Goal: Information Seeking & Learning: Learn about a topic

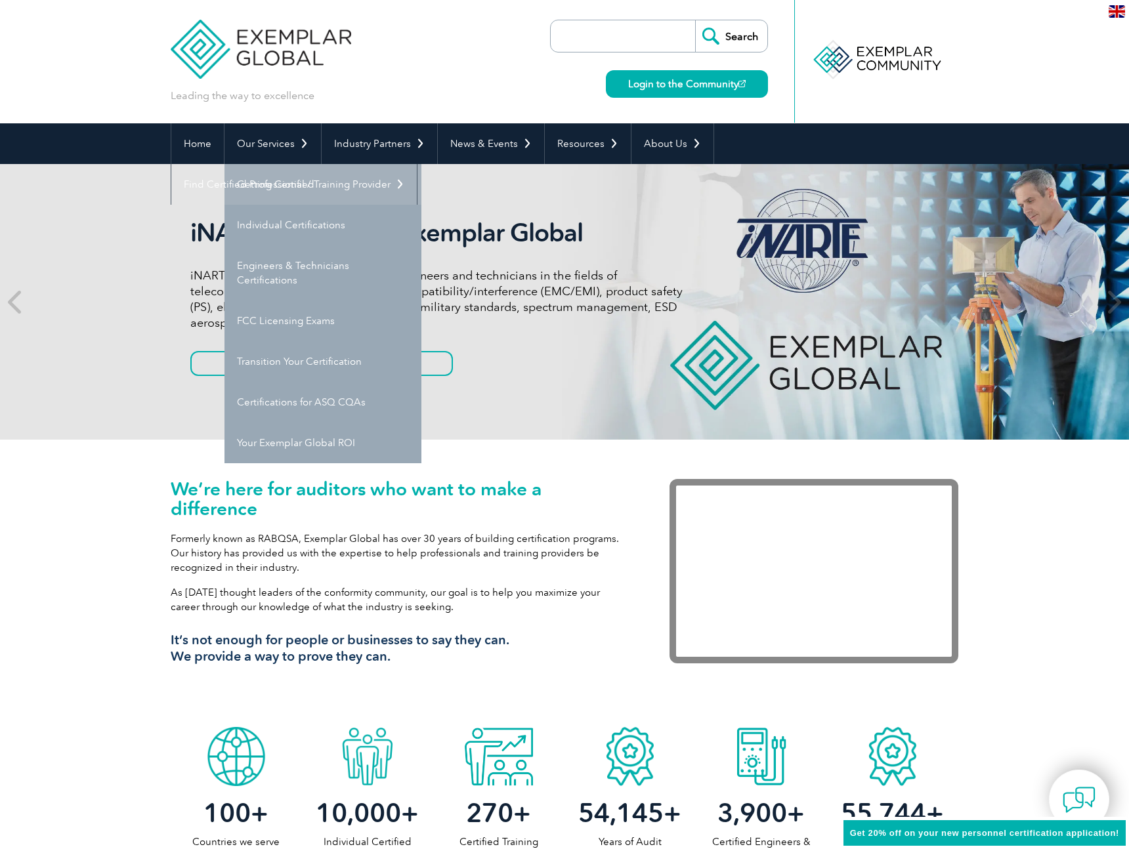
click at [287, 195] on link "Getting Certified" at bounding box center [322, 184] width 197 height 41
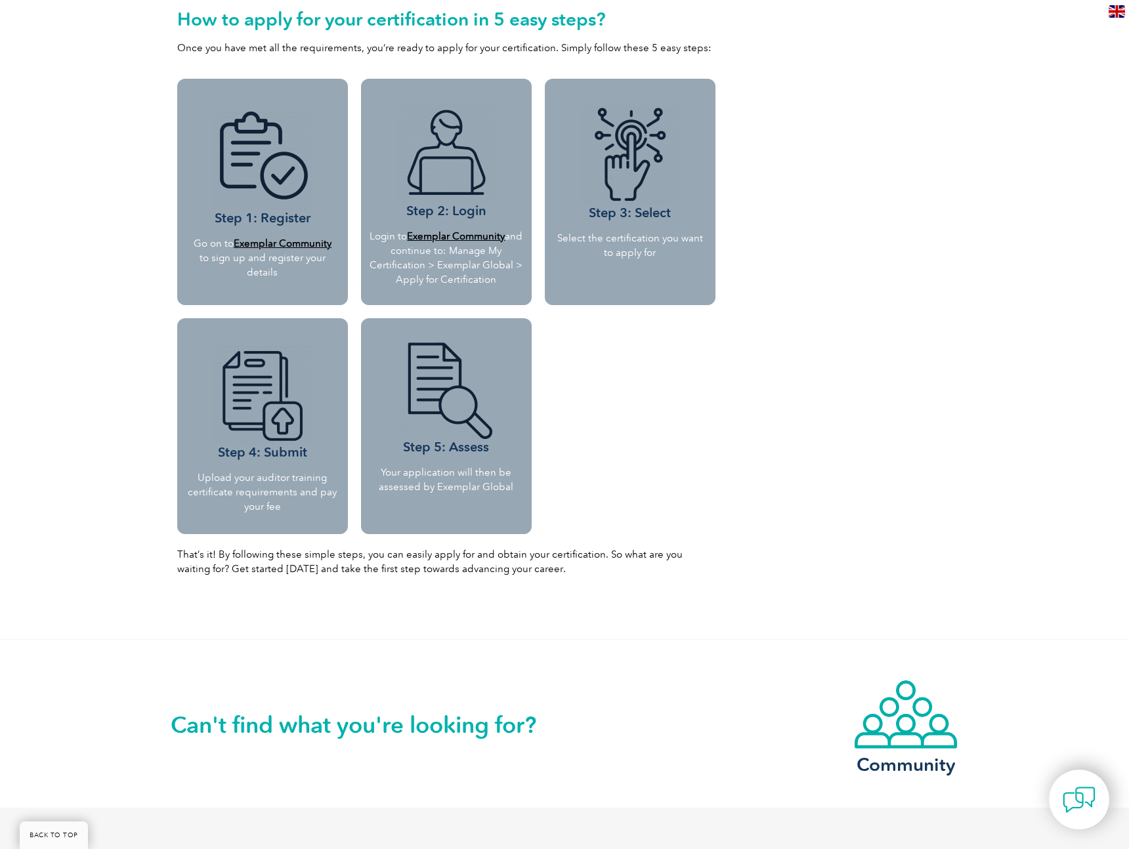
scroll to position [1446, 0]
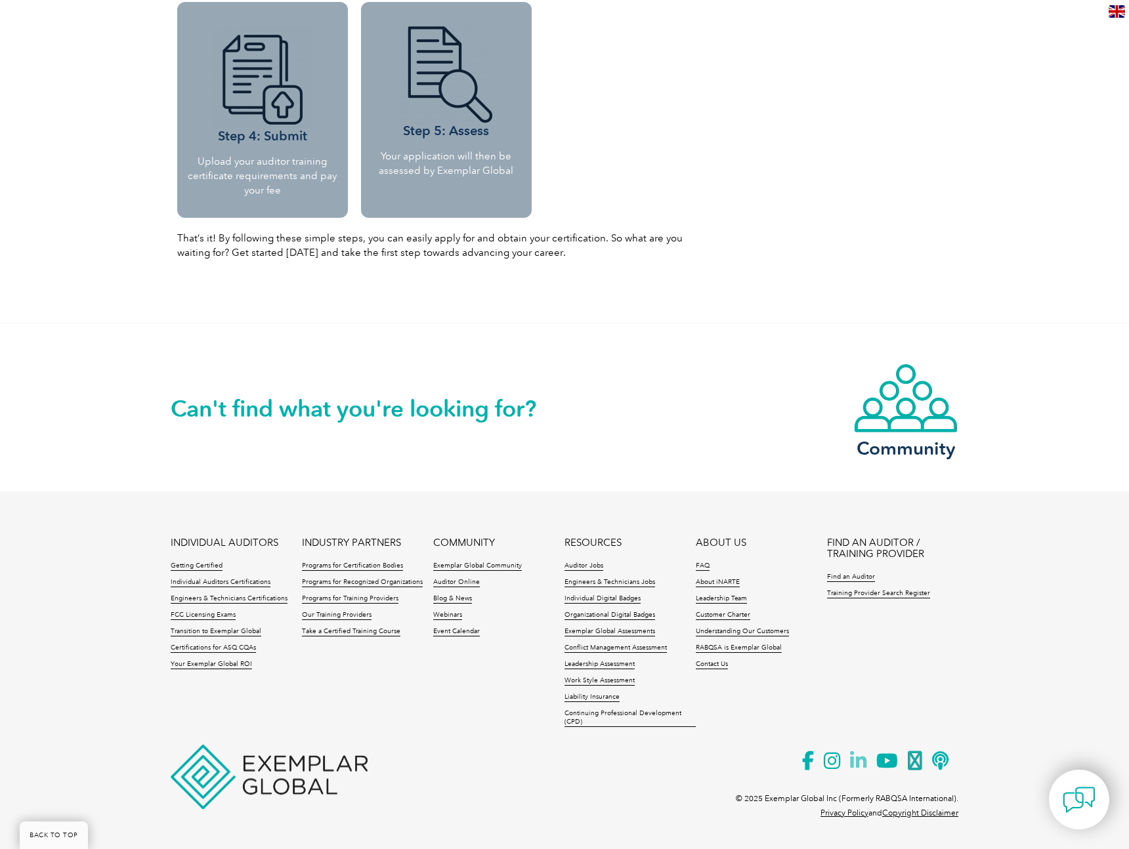
click at [859, 765] on icon at bounding box center [863, 761] width 26 height 32
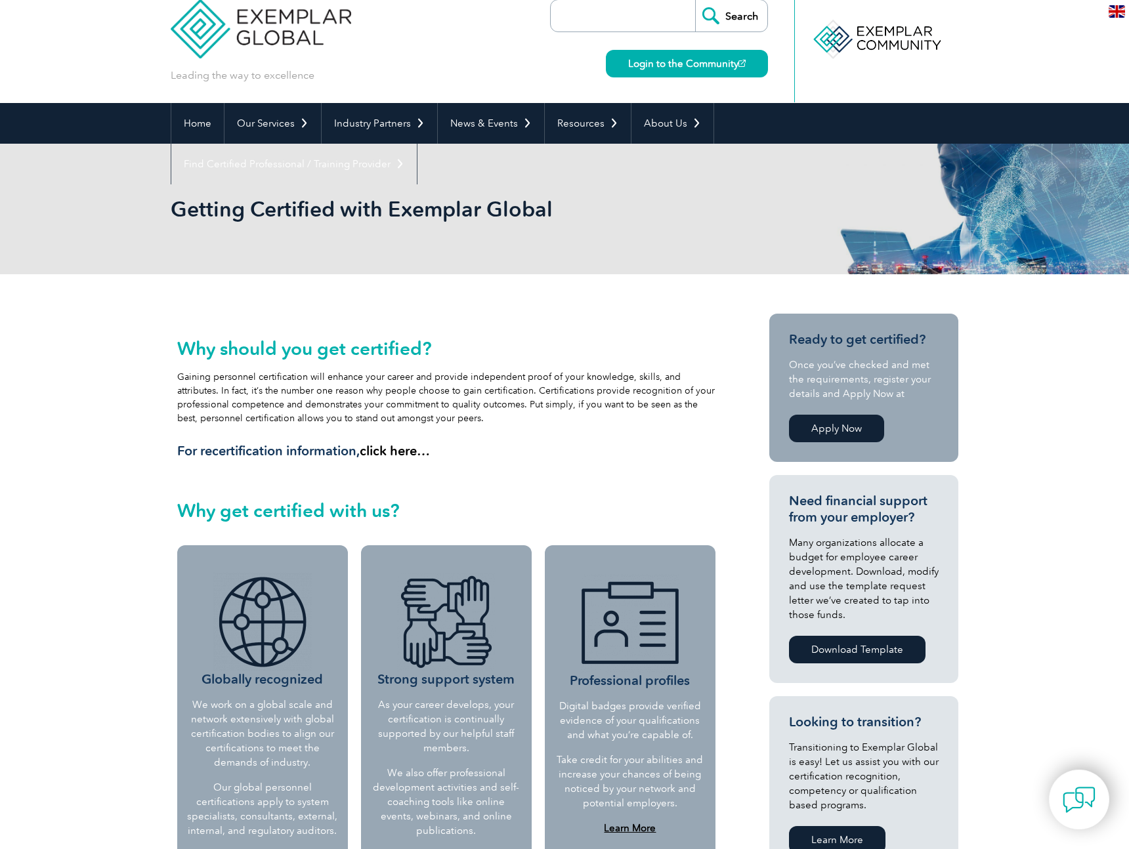
scroll to position [0, 0]
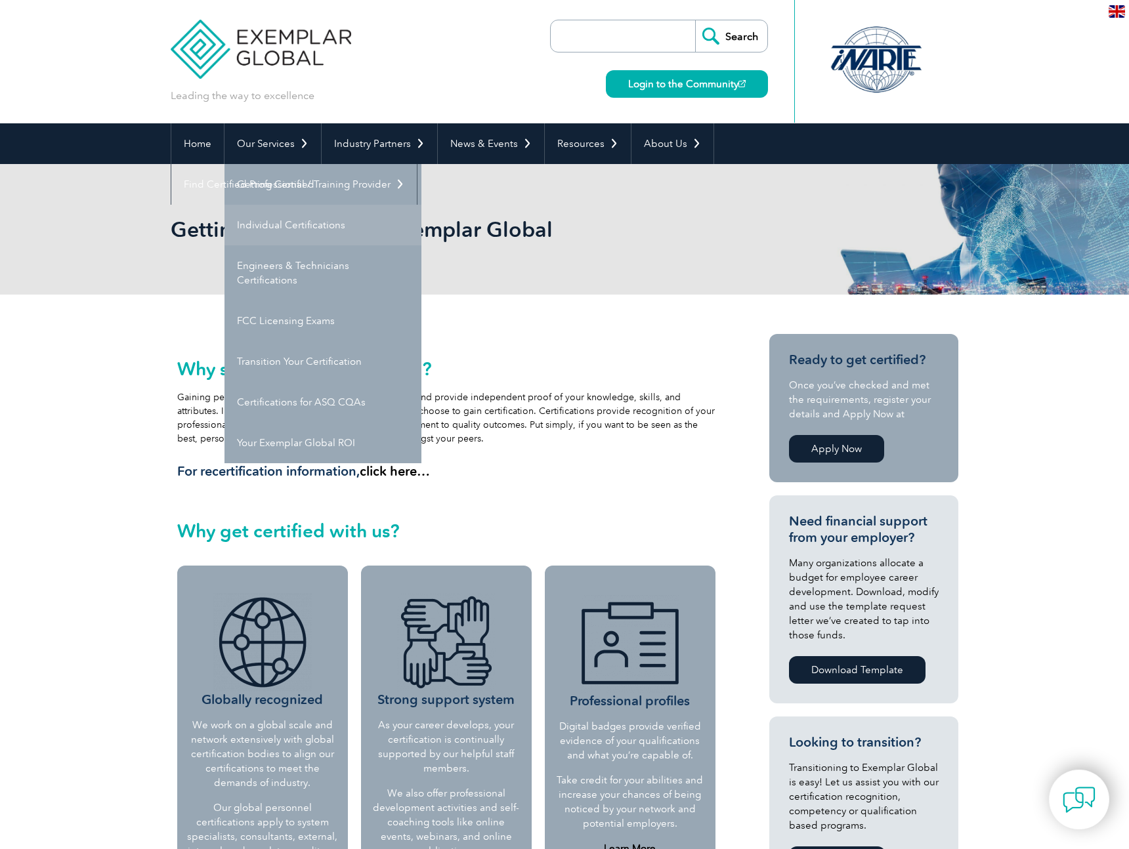
click at [310, 228] on link "Individual Certifications" at bounding box center [322, 225] width 197 height 41
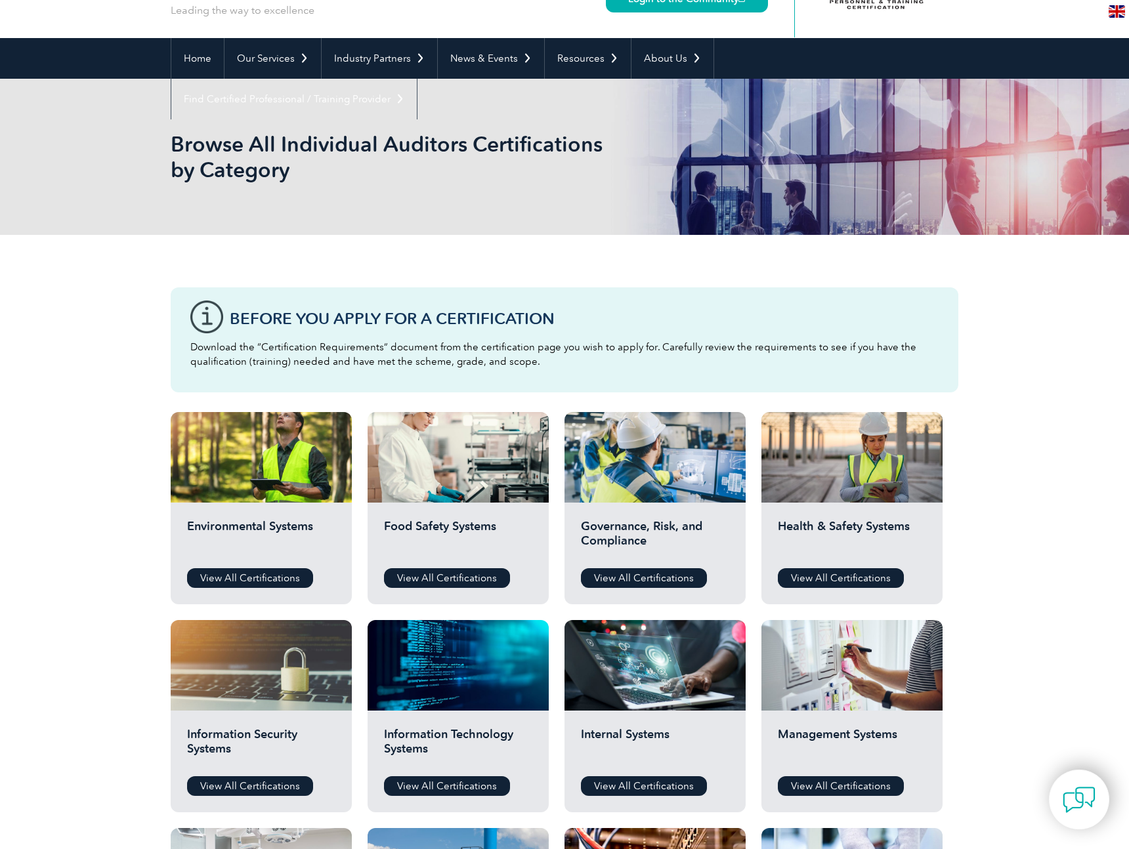
scroll to position [90, 0]
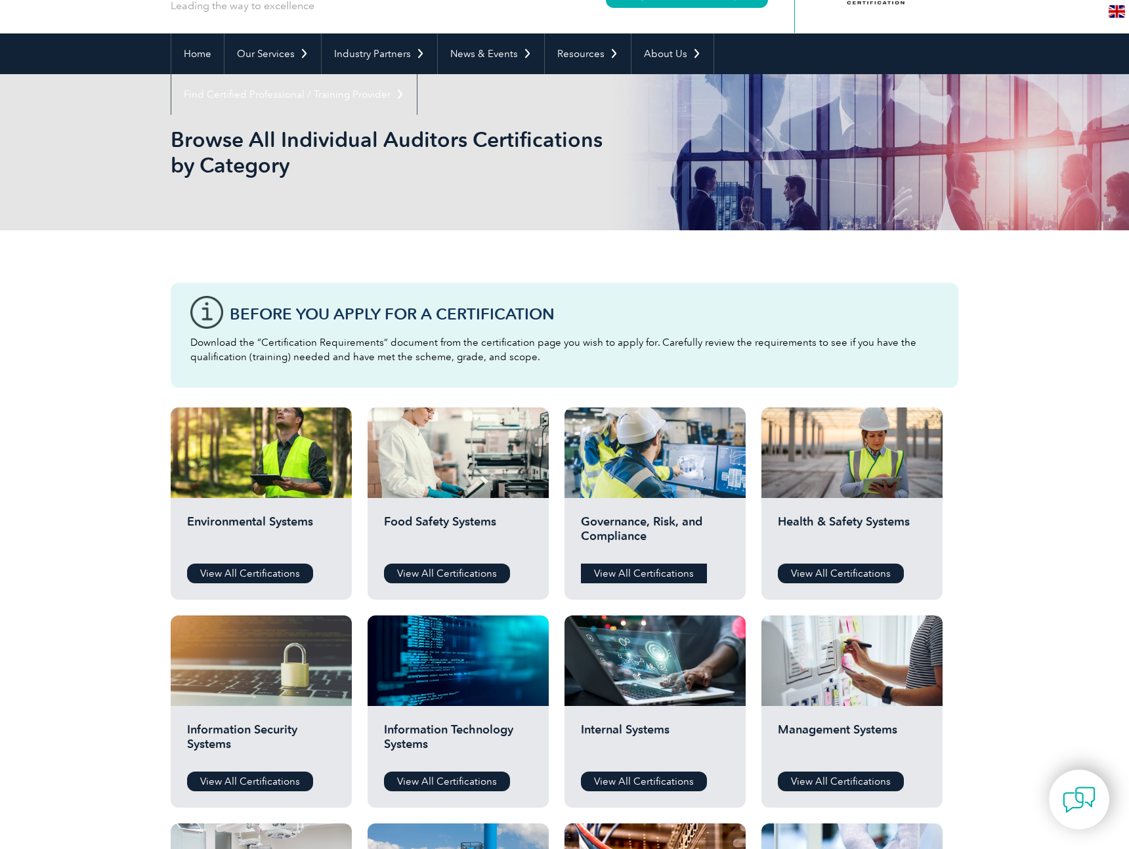
click at [642, 572] on link "View All Certifications" at bounding box center [644, 574] width 126 height 20
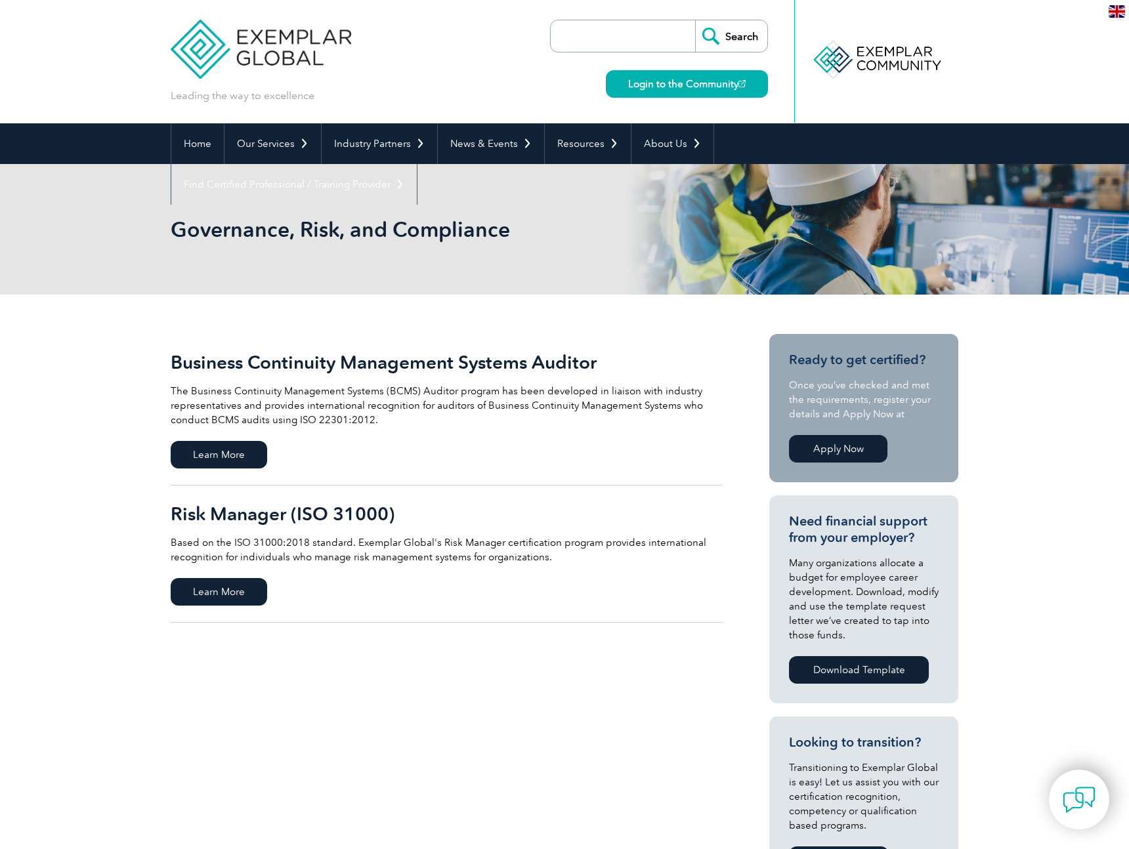
click at [597, 47] on input "search" at bounding box center [626, 35] width 138 height 31
type input "42001"
click at [695, 20] on input "Search" at bounding box center [731, 35] width 72 height 31
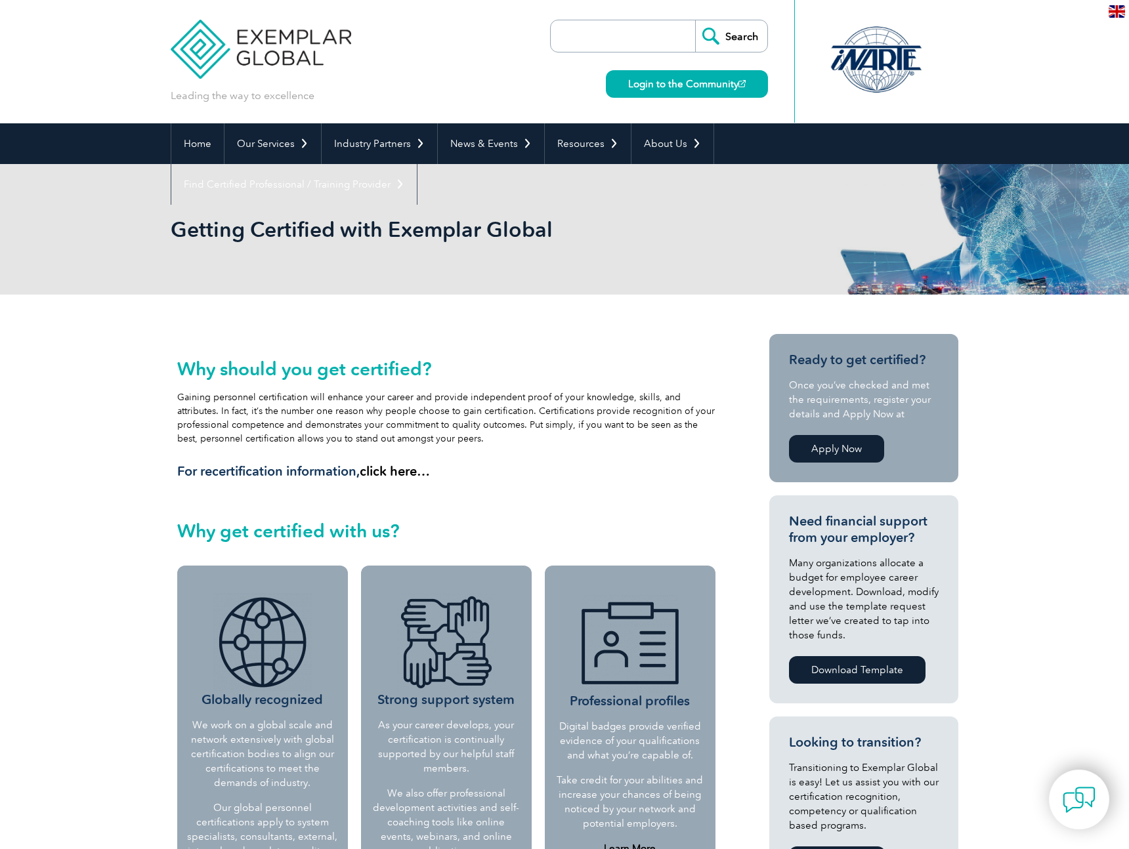
scroll to position [404, 0]
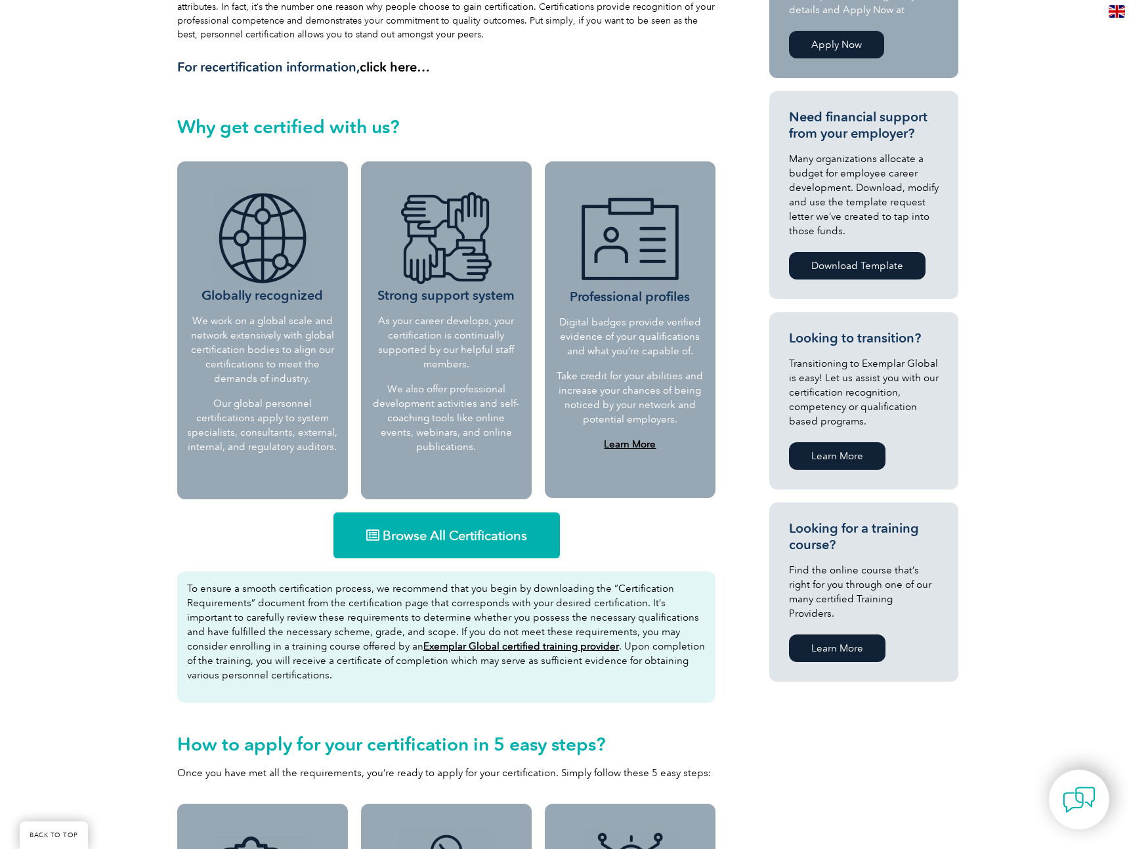
click at [480, 532] on span "Browse All Certifications" at bounding box center [455, 535] width 144 height 13
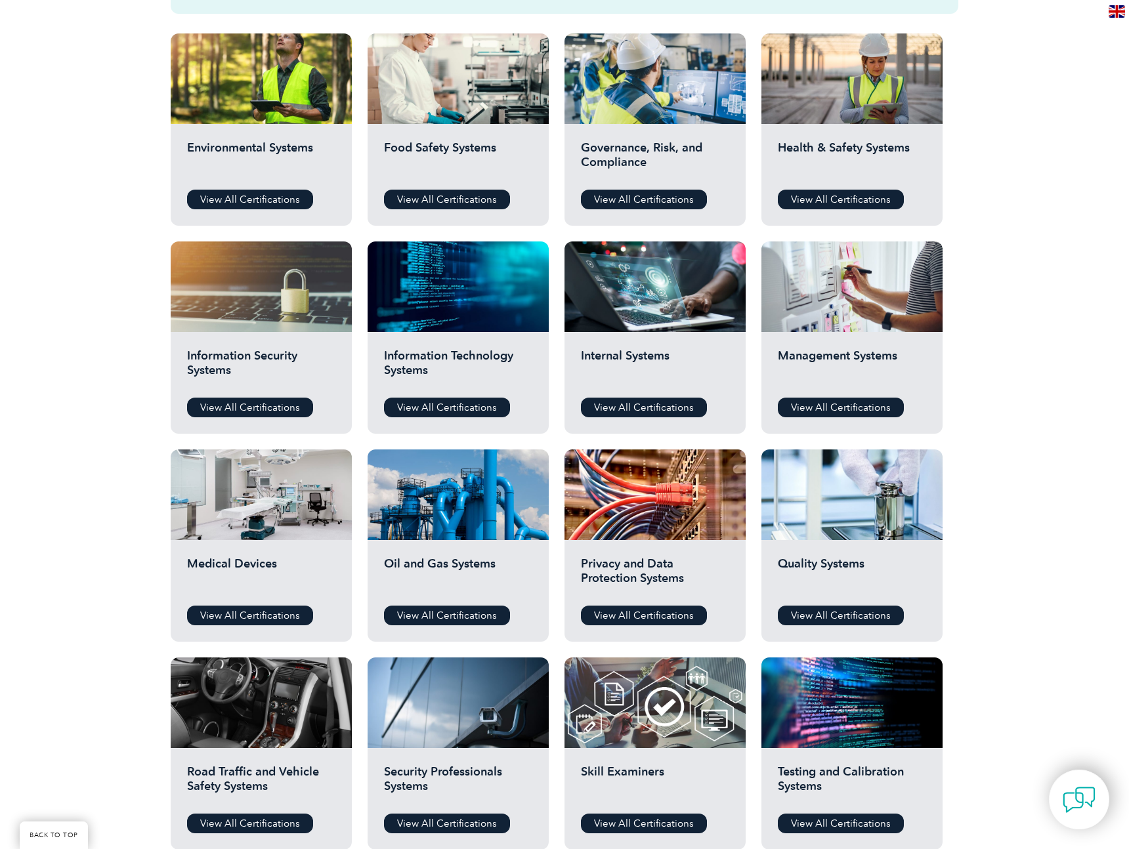
scroll to position [454, 0]
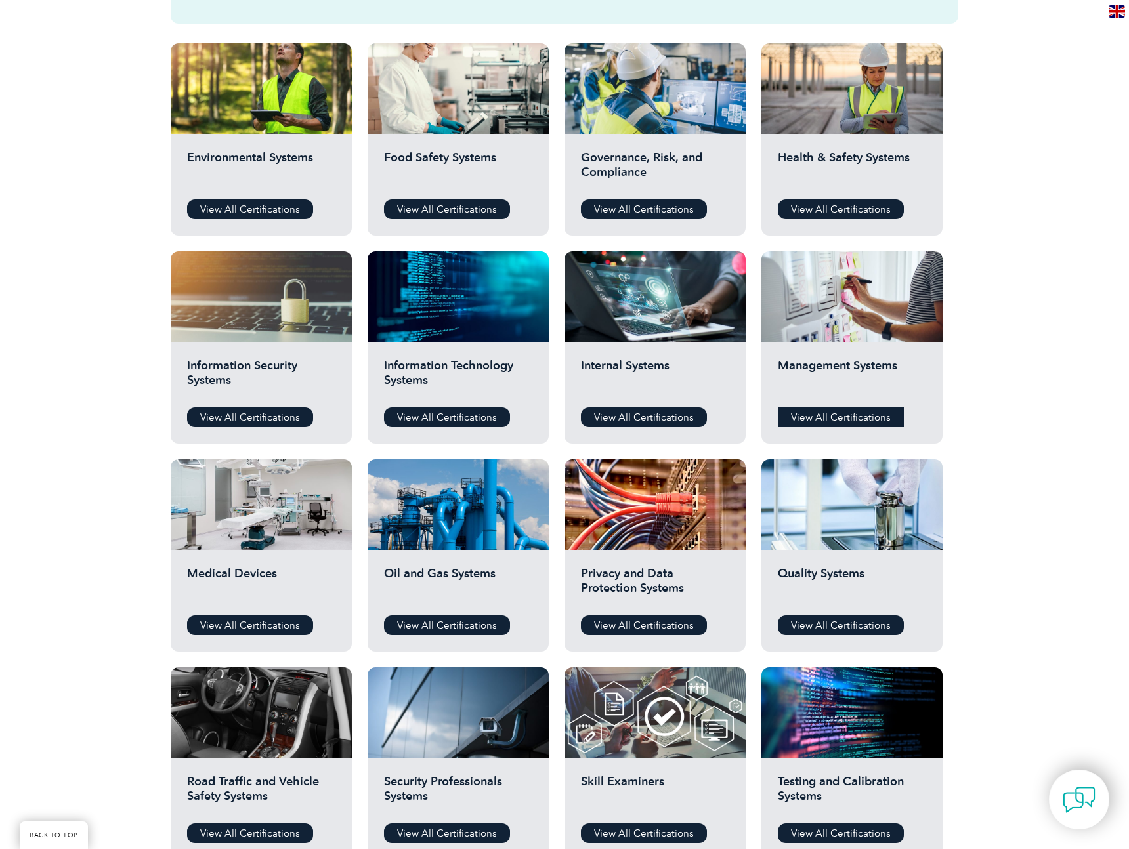
click at [823, 423] on link "View All Certifications" at bounding box center [841, 417] width 126 height 20
click at [640, 413] on link "View All Certifications" at bounding box center [644, 417] width 126 height 20
click at [476, 419] on link "View All Certifications" at bounding box center [447, 417] width 126 height 20
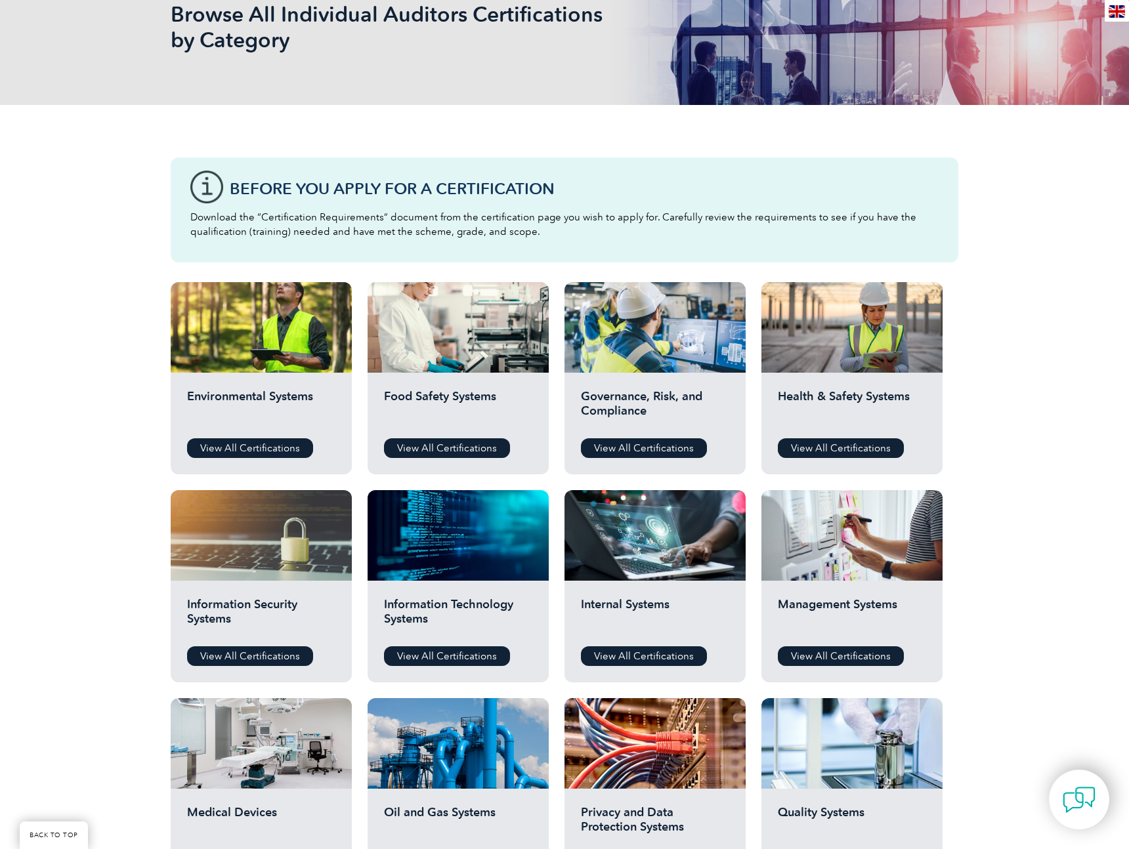
scroll to position [0, 0]
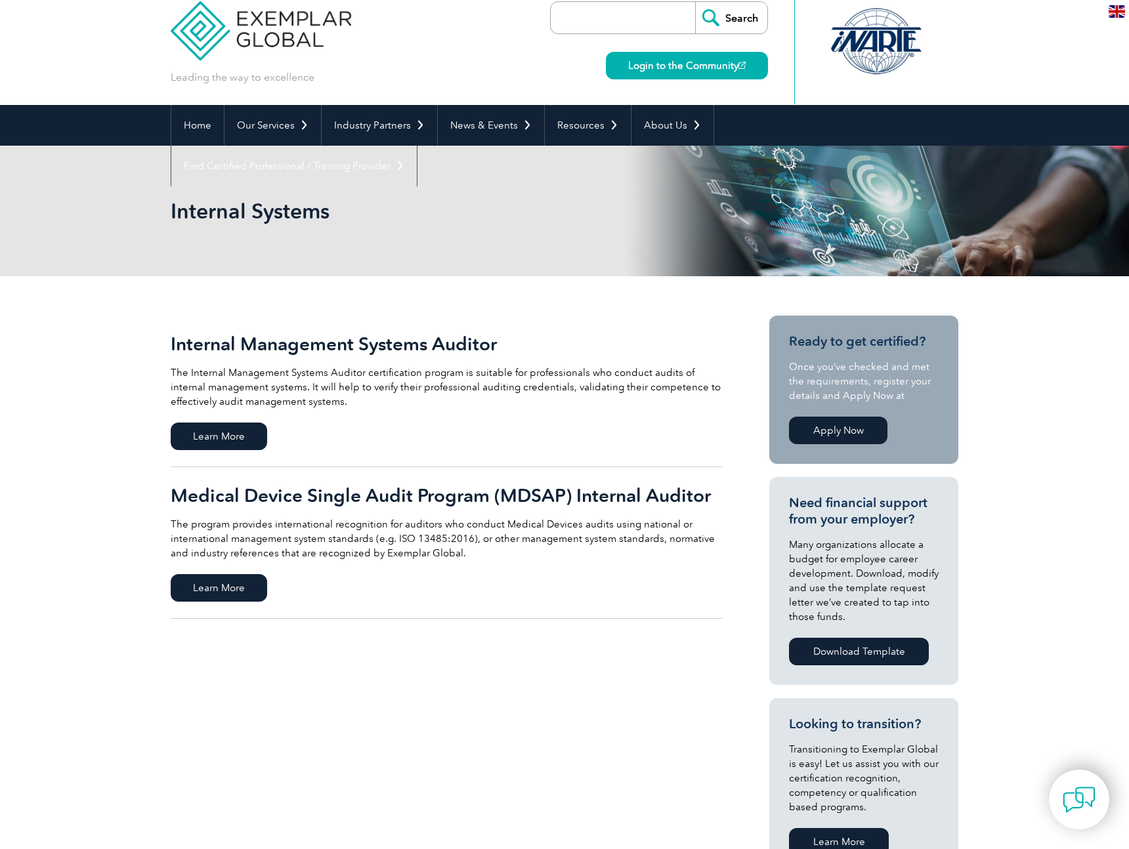
scroll to position [19, 0]
